Goal: Transaction & Acquisition: Download file/media

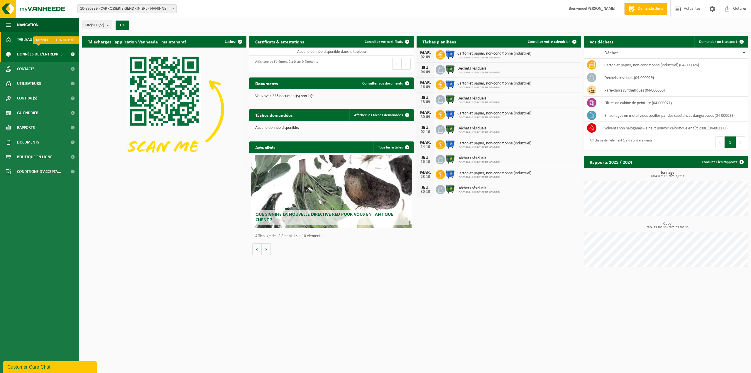
click at [60, 54] on span "Données de l'entrepr..." at bounding box center [39, 54] width 45 height 15
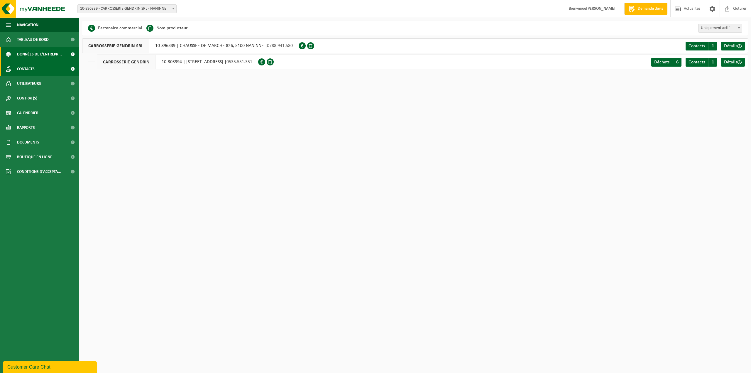
click at [40, 69] on link "Contacts" at bounding box center [39, 69] width 79 height 15
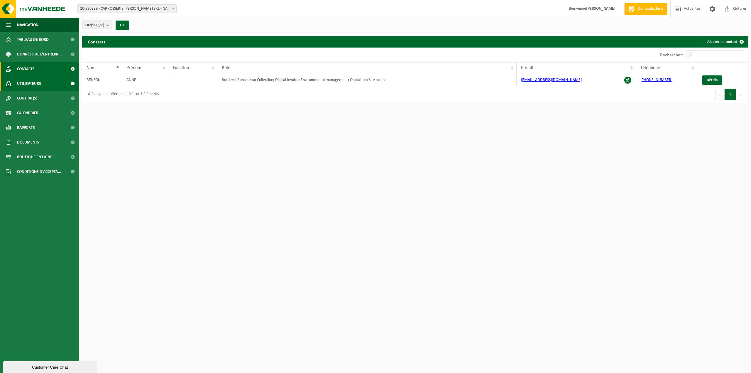
click at [35, 83] on span "Utilisateurs" at bounding box center [29, 83] width 24 height 15
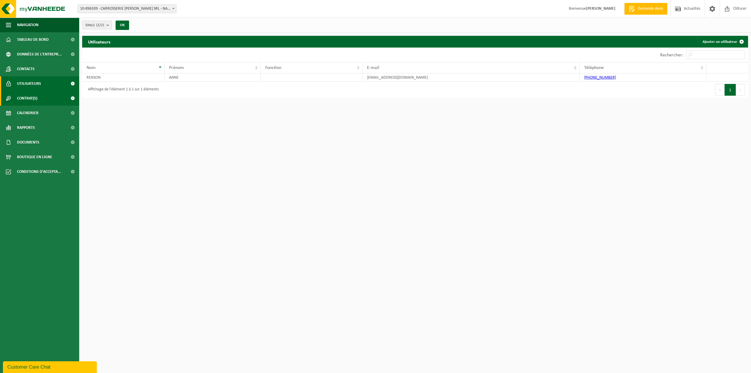
click at [37, 98] on span "Contrat(s)" at bounding box center [27, 98] width 20 height 15
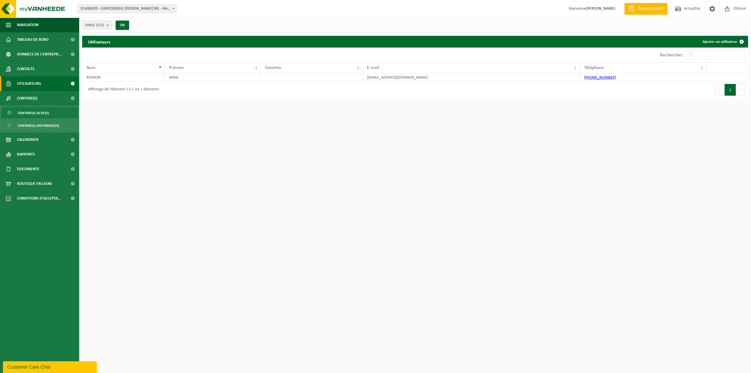
click at [40, 109] on span "Contrat(s) actif(s)" at bounding box center [33, 112] width 31 height 11
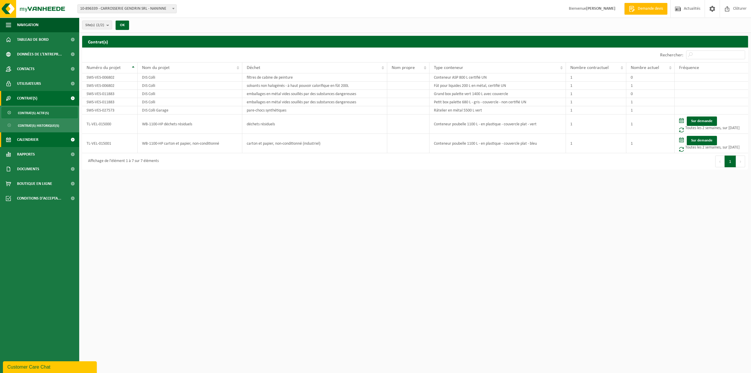
click at [52, 140] on link "Calendrier" at bounding box center [39, 139] width 79 height 15
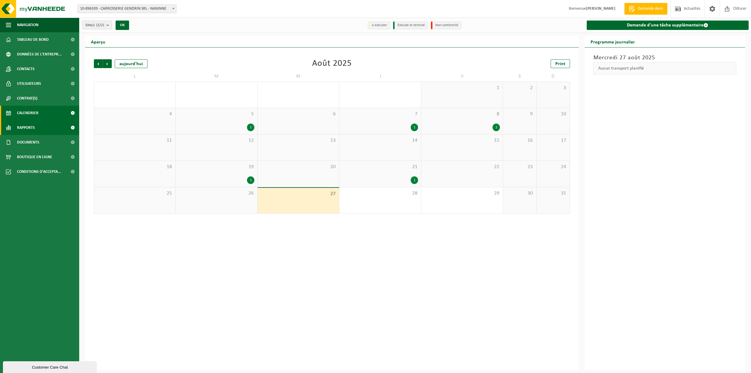
click at [57, 128] on link "Rapports" at bounding box center [39, 127] width 79 height 15
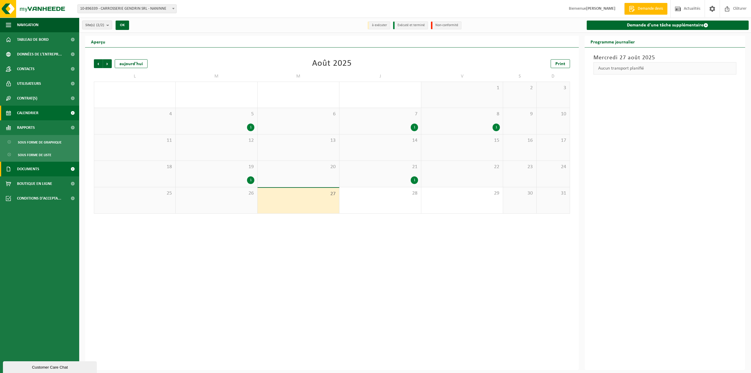
click at [65, 169] on link "Documents" at bounding box center [39, 169] width 79 height 15
click at [40, 186] on link "Factures" at bounding box center [39, 183] width 76 height 11
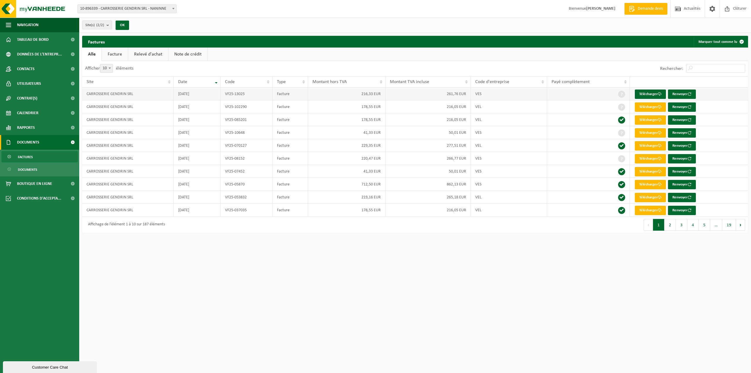
click at [286, 93] on td "Facture" at bounding box center [290, 93] width 36 height 13
click at [643, 94] on link "Télécharger" at bounding box center [650, 93] width 31 height 9
click at [642, 107] on link "Télécharger" at bounding box center [650, 106] width 31 height 9
click at [646, 120] on link "Télécharger" at bounding box center [650, 119] width 31 height 9
click at [644, 119] on link "Télécharger" at bounding box center [650, 119] width 31 height 9
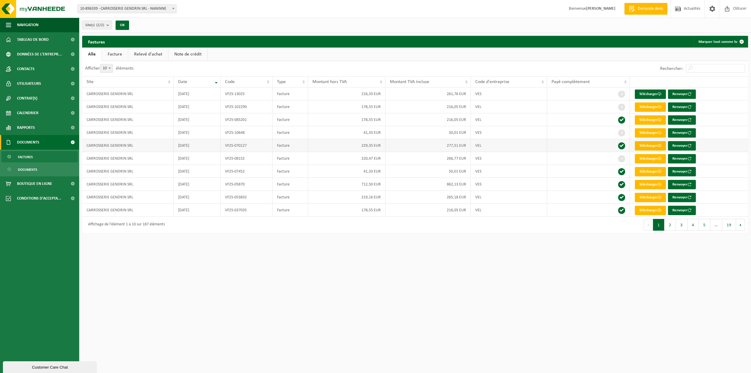
click at [648, 149] on link "Télécharger" at bounding box center [650, 145] width 31 height 9
click at [647, 173] on link "Télécharger" at bounding box center [650, 171] width 31 height 9
